Goal: Task Accomplishment & Management: Use online tool/utility

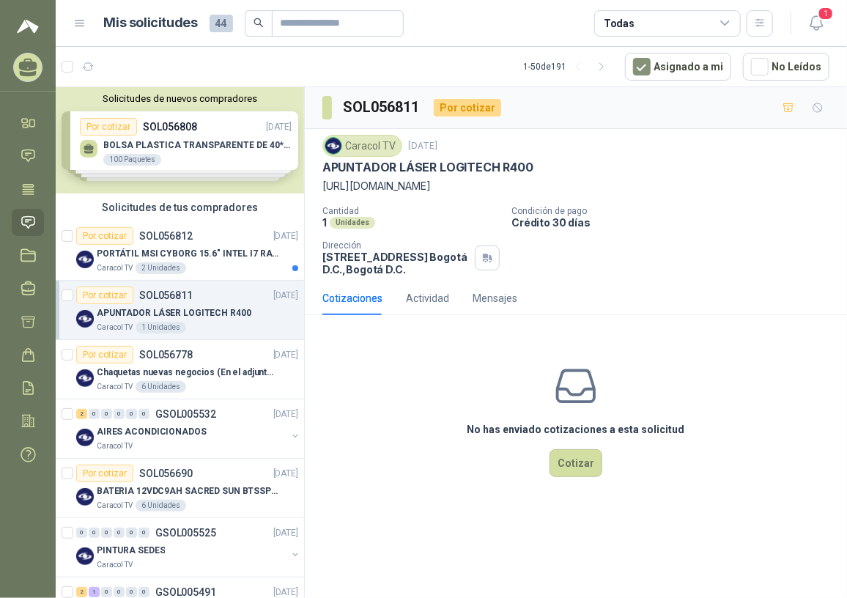
click at [452, 434] on div "No has enviado cotizaciones a esta solicitud Cotizar" at bounding box center [576, 420] width 542 height 187
click at [323, 166] on p "APUNTADOR LÁSER LOGITECH R400" at bounding box center [427, 167] width 211 height 15
drag, startPoint x: 320, startPoint y: 170, endPoint x: 546, endPoint y: 167, distance: 225.6
click at [546, 167] on div "Caracol TV [DATE] APUNTADOR LÁSER LOGITECH R400 [URL][DOMAIN_NAME] Cantidad 1 U…" at bounding box center [576, 205] width 542 height 152
drag, startPoint x: 546, startPoint y: 167, endPoint x: 520, endPoint y: 162, distance: 26.1
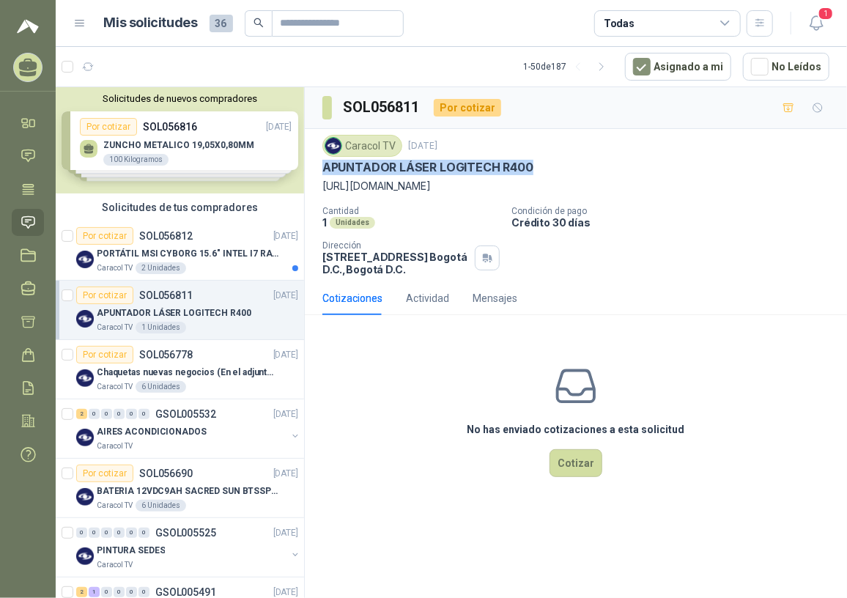
copy p "APUNTADOR LÁSER LOGITECH R400"
click at [186, 254] on p "PORTÁTIL MSI CYBORG 15.6" INTEL I7 RAM 32GB - 1 TB / Nvidia GeForce RTX 4050" at bounding box center [188, 254] width 182 height 14
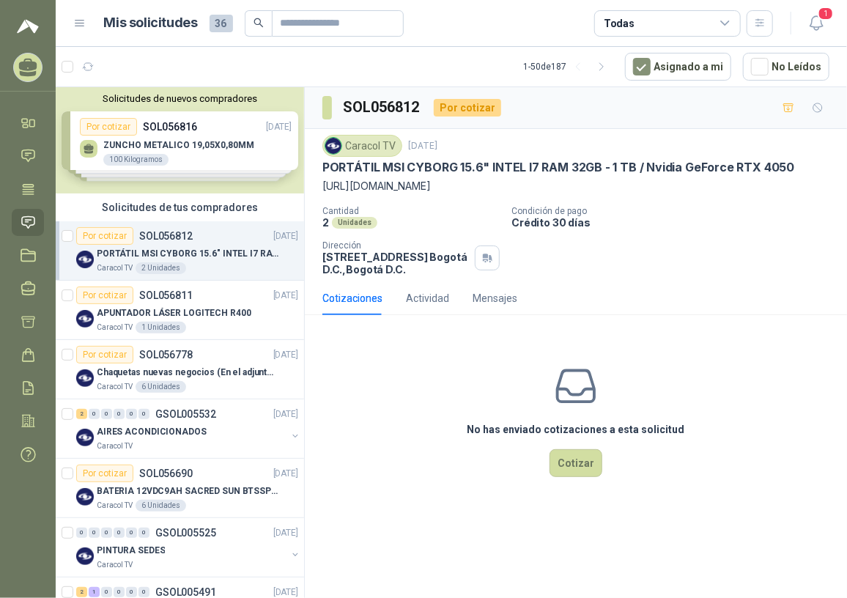
drag, startPoint x: 319, startPoint y: 179, endPoint x: 626, endPoint y: 214, distance: 308.8
click at [626, 214] on div "Caracol TV 19 sept, 2025 PORTÁTIL MSI CYBORG 15.6" INTEL I7 RAM 32GB - 1 TB / N…" at bounding box center [576, 205] width 542 height 152
copy p "[URL][DOMAIN_NAME]"
click at [491, 437] on div "No has enviado cotizaciones a esta solicitud Cotizar" at bounding box center [576, 420] width 542 height 187
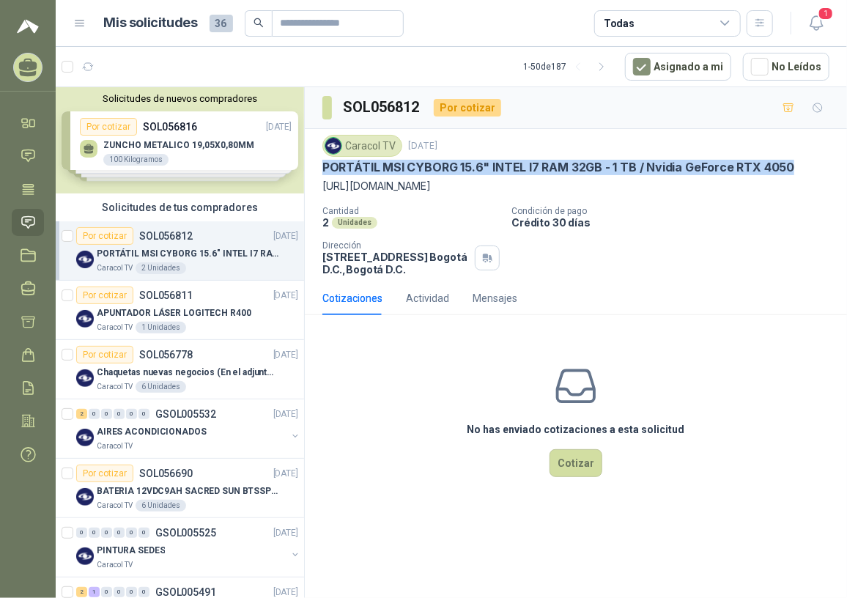
drag, startPoint x: 321, startPoint y: 163, endPoint x: 803, endPoint y: 174, distance: 482.1
click at [803, 174] on div "Caracol TV 19 sept, 2025 PORTÁTIL MSI CYBORG 15.6" INTEL I7 RAM 32GB - 1 TB / N…" at bounding box center [576, 205] width 542 height 152
drag, startPoint x: 803, startPoint y: 174, endPoint x: 752, endPoint y: 162, distance: 52.1
copy p "PORTÁTIL MSI CYBORG 15.6" INTEL I7 RAM 32GB - 1 TB / Nvidia GeForce RTX 4050"
click at [186, 300] on div "Por cotizar SOL056811" at bounding box center [134, 295] width 116 height 18
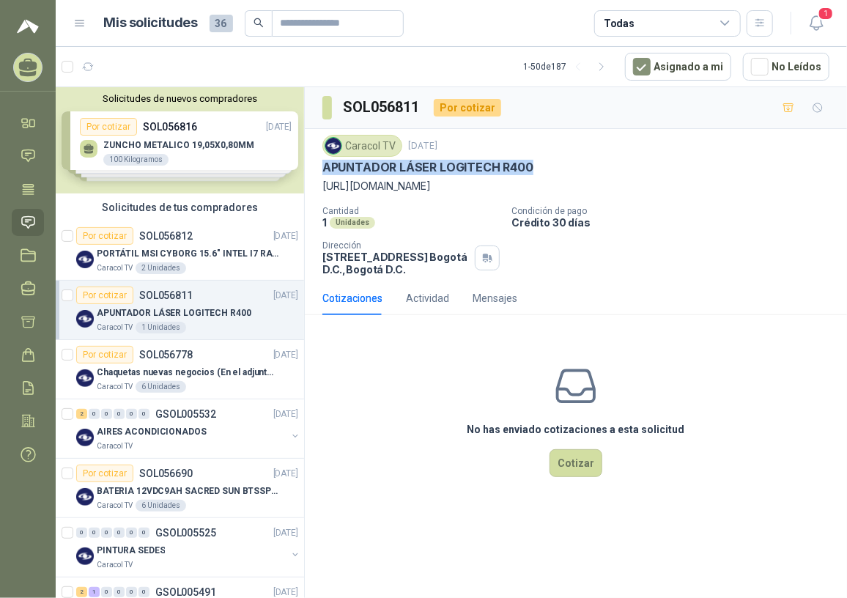
drag, startPoint x: 321, startPoint y: 166, endPoint x: 543, endPoint y: 168, distance: 221.9
click at [543, 168] on div "Caracol TV [DATE] APUNTADOR LÁSER LOGITECH R400 [URL][DOMAIN_NAME] Cantidad 1 U…" at bounding box center [576, 205] width 542 height 152
drag, startPoint x: 543, startPoint y: 168, endPoint x: 508, endPoint y: 166, distance: 34.5
copy p "APUNTADOR LÁSER LOGITECH R400"
click at [193, 253] on p "PORTÁTIL MSI CYBORG 15.6" INTEL I7 RAM 32GB - 1 TB / Nvidia GeForce RTX 4050" at bounding box center [188, 254] width 182 height 14
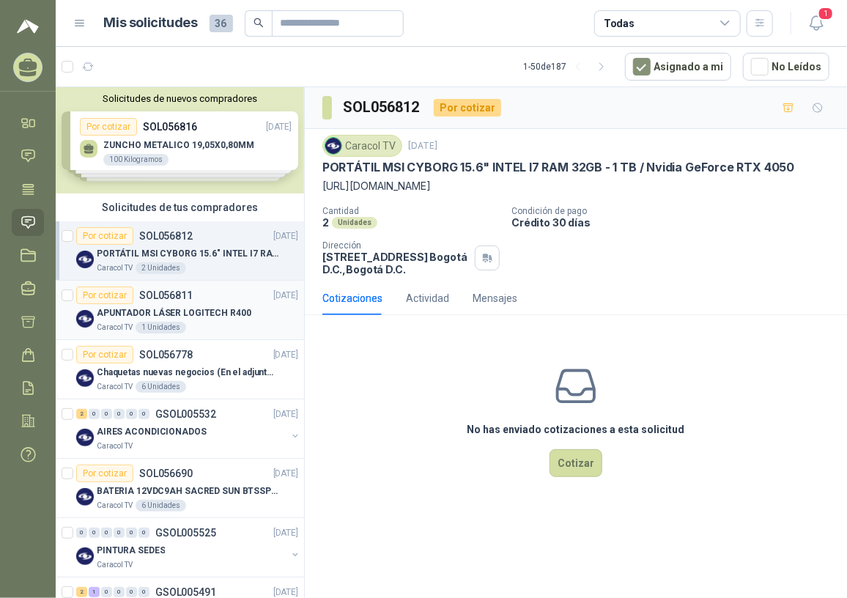
click at [193, 297] on div "Por cotizar SOL056811 [DATE]" at bounding box center [187, 295] width 222 height 18
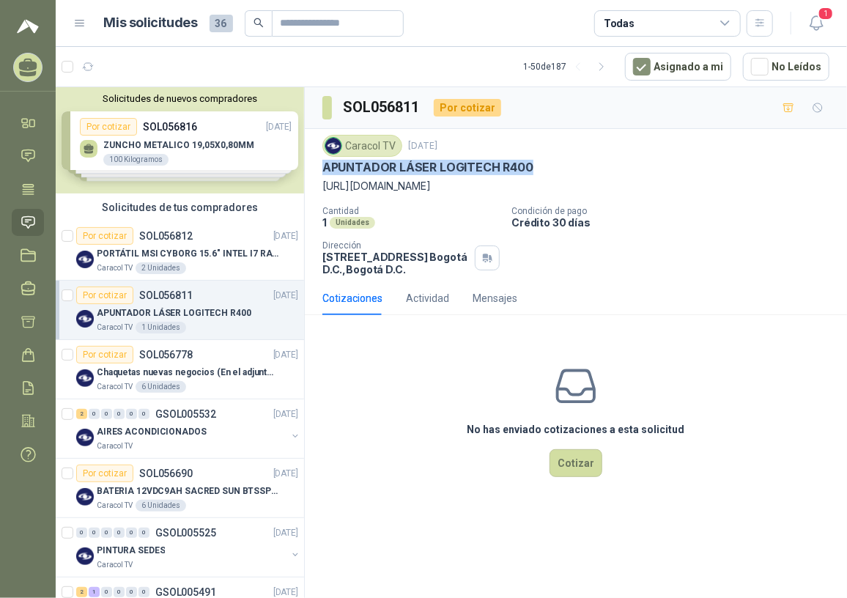
drag, startPoint x: 324, startPoint y: 164, endPoint x: 553, endPoint y: 162, distance: 228.5
click at [553, 162] on div "APUNTADOR LÁSER LOGITECH R400" at bounding box center [575, 167] width 507 height 15
drag, startPoint x: 553, startPoint y: 162, endPoint x: 485, endPoint y: 149, distance: 69.2
drag, startPoint x: 485, startPoint y: 149, endPoint x: 427, endPoint y: 173, distance: 62.4
click at [427, 173] on p "APUNTADOR LÁSER LOGITECH R400" at bounding box center [427, 167] width 211 height 15
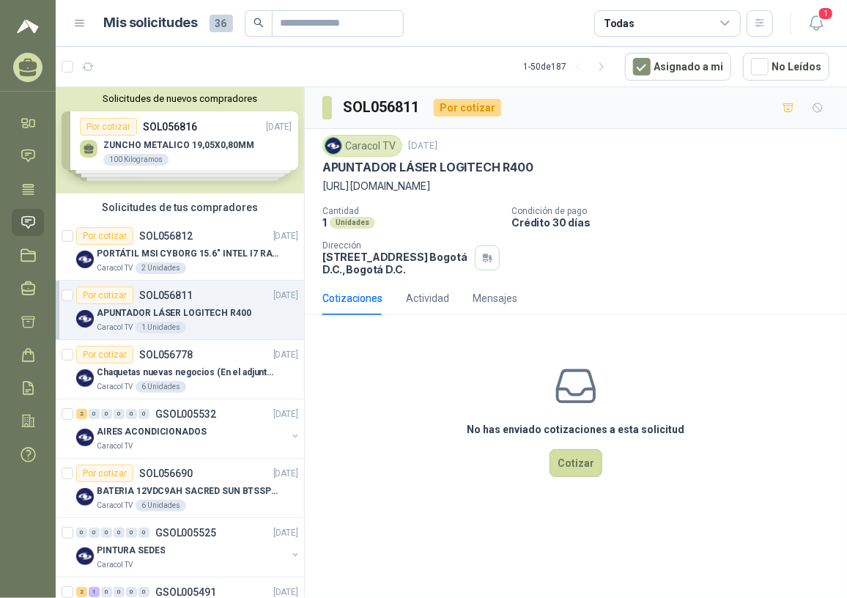
drag, startPoint x: 315, startPoint y: 167, endPoint x: 326, endPoint y: 167, distance: 11.0
click at [326, 167] on div "Caracol TV [DATE] APUNTADOR LÁSER LOGITECH R400 [URL][DOMAIN_NAME] Cantidad 1 U…" at bounding box center [576, 205] width 542 height 152
drag, startPoint x: 321, startPoint y: 164, endPoint x: 549, endPoint y: 168, distance: 228.6
click at [549, 168] on div "Caracol TV [DATE] APUNTADOR LÁSER LOGITECH R400 [URL][DOMAIN_NAME] Cantidad 1 U…" at bounding box center [576, 205] width 542 height 152
copy p "APUNTADOR LÁSER LOGITECH R400"
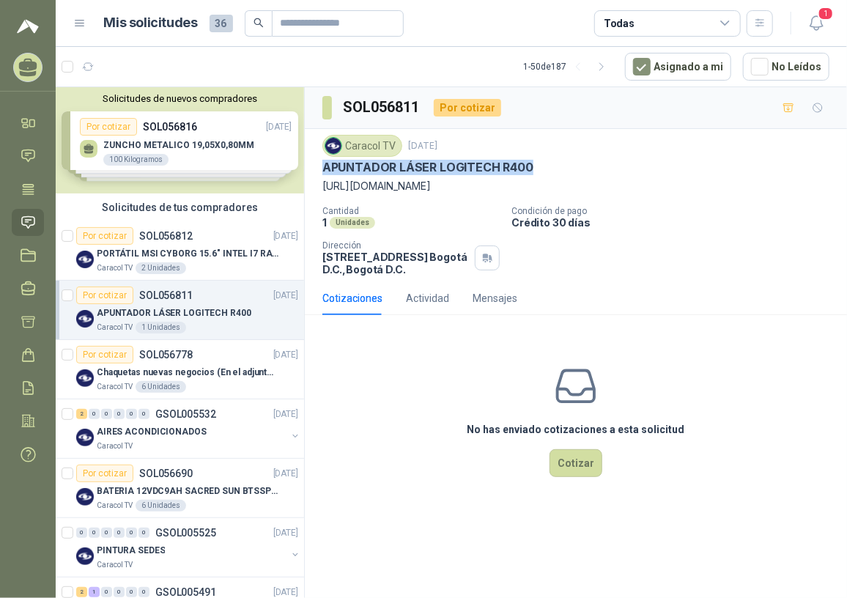
copy p "APUNTADOR LÁSER LOGITECH R400"
